Goal: Check status: Check status

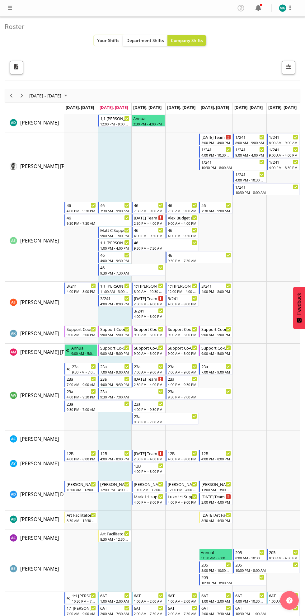
click at [102, 37] on span "Your Shifts" at bounding box center [108, 40] width 22 height 6
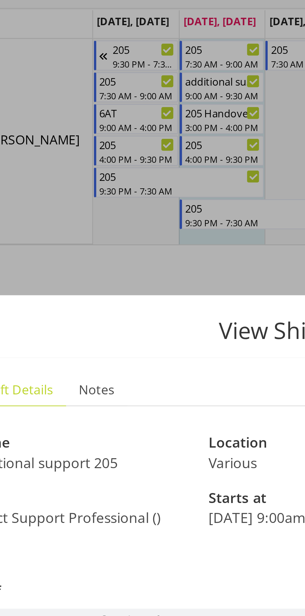
click at [73, 209] on div "View Shift Instance Shift Details Notes Name additional support 205 Location Va…" at bounding box center [152, 308] width 299 height 218
click at [72, 201] on div "View Shift Instance Shift Details Notes Name additional support 205 Location Va…" at bounding box center [152, 308] width 299 height 218
click at [49, 168] on div at bounding box center [152, 308] width 305 height 616
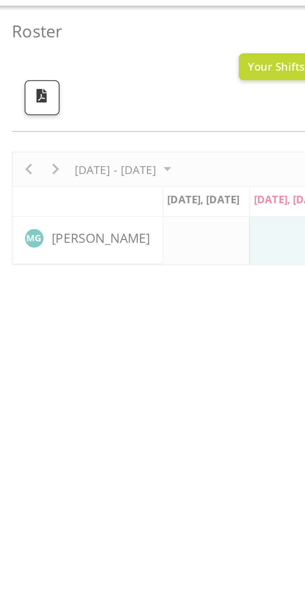
click at [21, 83] on div at bounding box center [153, 96] width 296 height 45
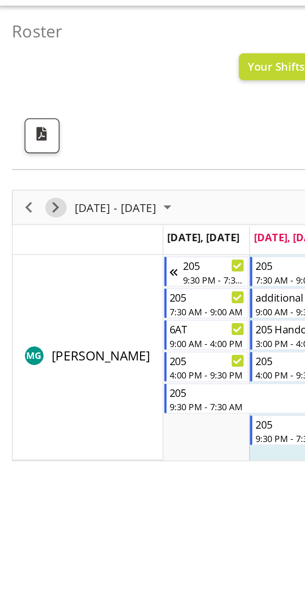
click at [21, 95] on span "Next" at bounding box center [21, 96] width 7 height 8
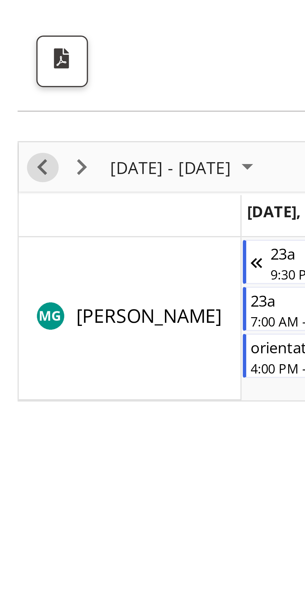
click at [11, 94] on span "Previous" at bounding box center [10, 96] width 7 height 8
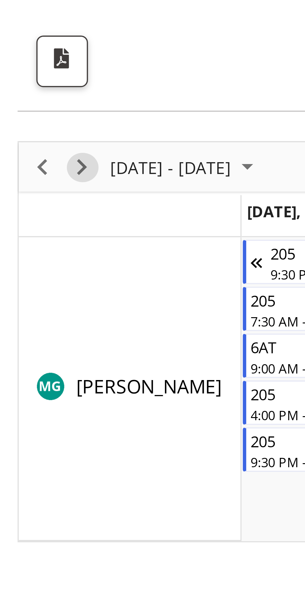
click at [21, 97] on span "Next" at bounding box center [21, 96] width 7 height 8
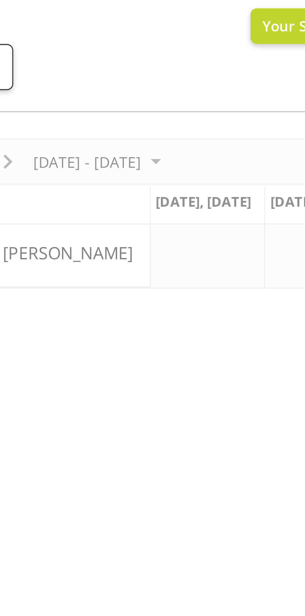
click at [81, 109] on div at bounding box center [153, 96] width 296 height 45
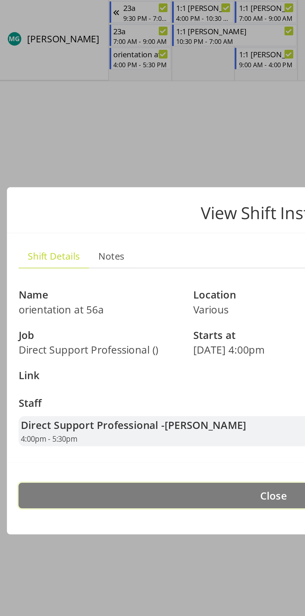
click at [148, 380] on span "Close" at bounding box center [152, 380] width 14 height 7
